Goal: Contribute content: Add original content to the website for others to see

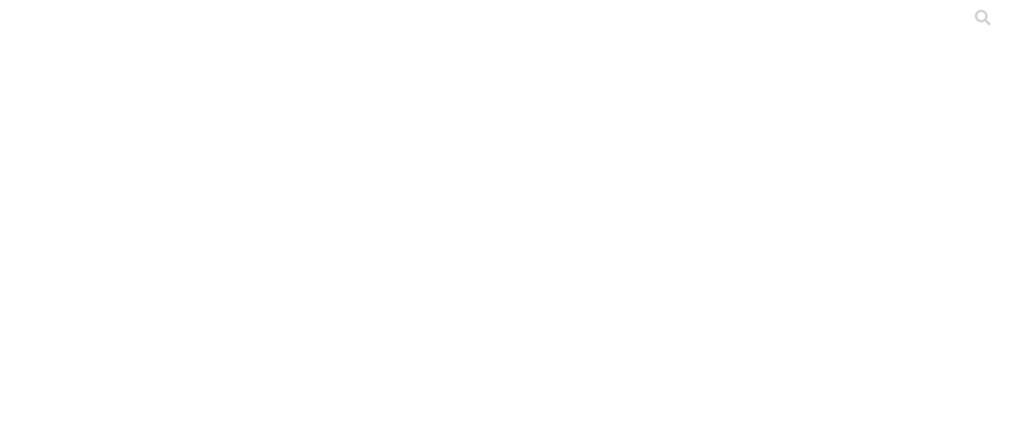
scroll to position [37, 0]
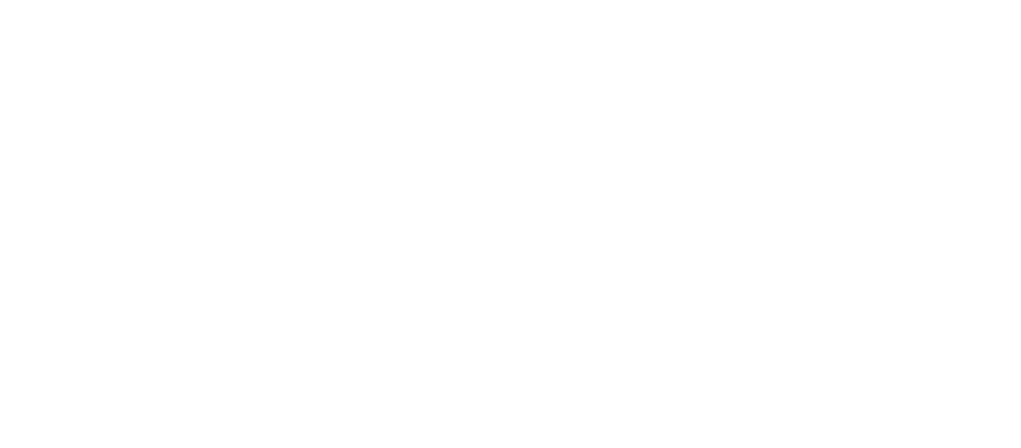
type input "[DATE]-[DATE]"
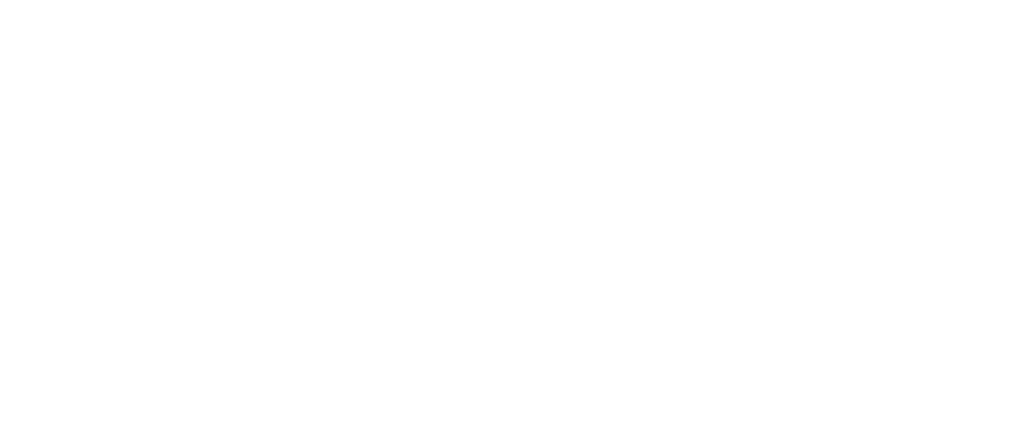
type input "[DATE]-[DATE]"
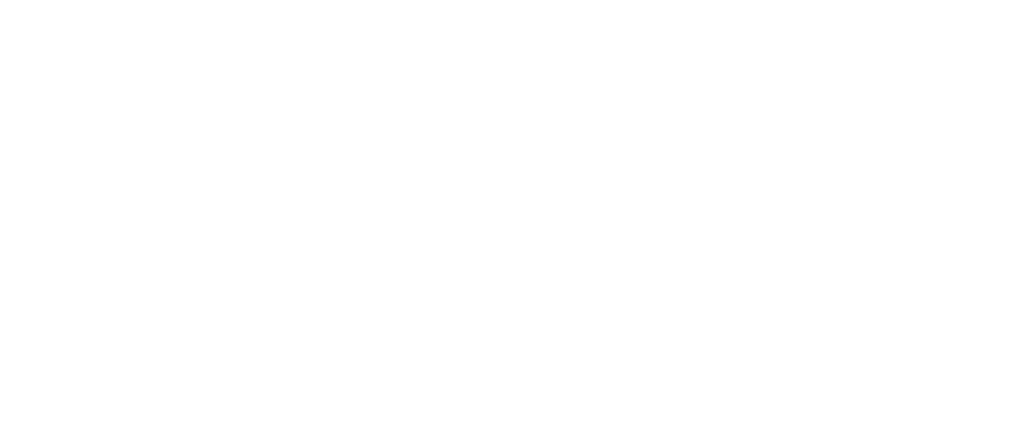
type input "[DATE]-[DATE]"
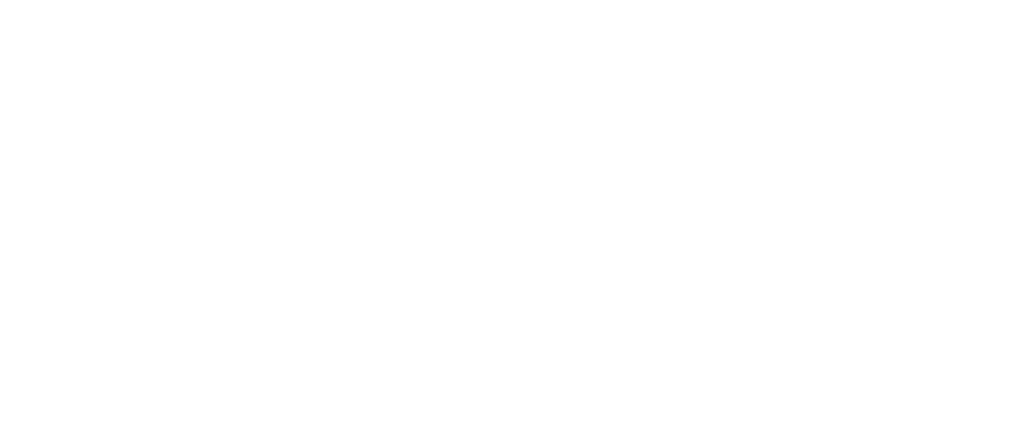
type input "[DATE]-[DATE]"
